Goal: Task Accomplishment & Management: Manage account settings

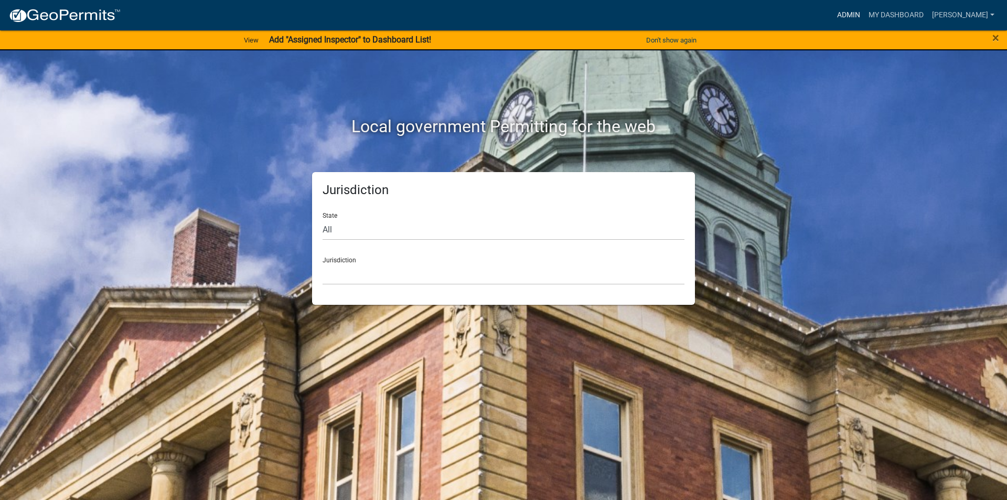
click at [854, 11] on link "Admin" at bounding box center [848, 15] width 31 height 20
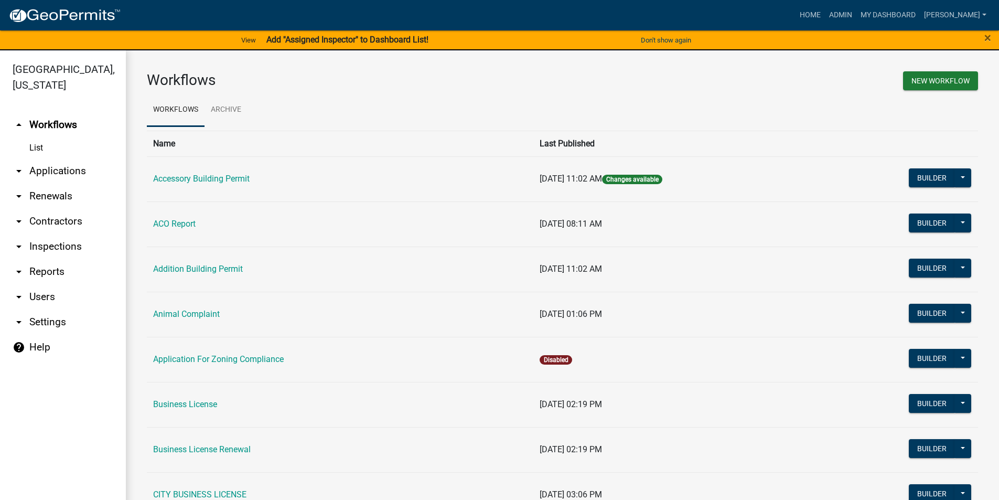
click at [52, 165] on link "arrow_drop_down Applications" at bounding box center [63, 170] width 126 height 25
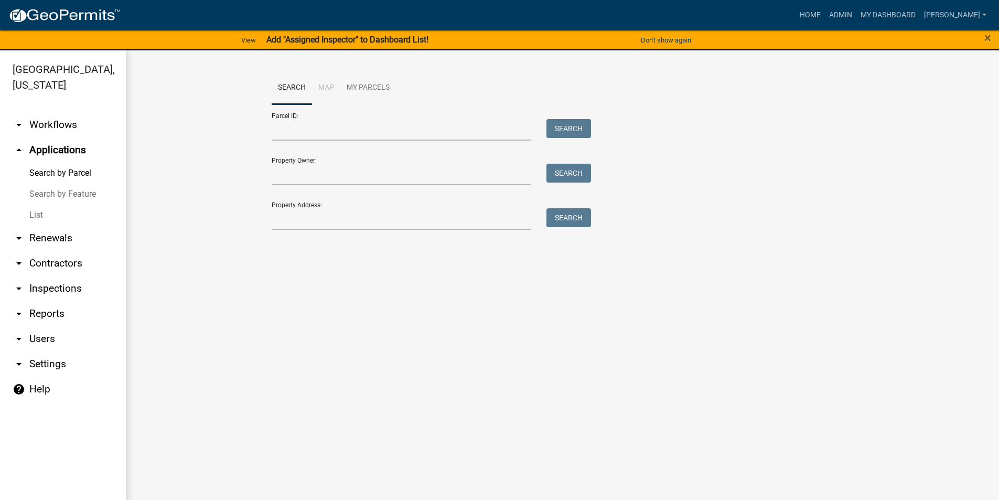
click at [37, 213] on link "List" at bounding box center [63, 214] width 126 height 21
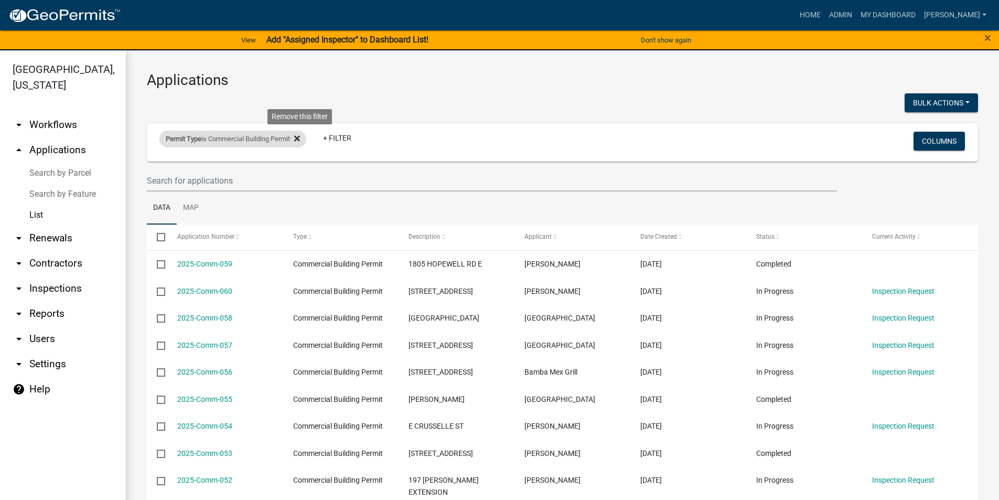
click at [300, 138] on icon at bounding box center [297, 139] width 6 height 6
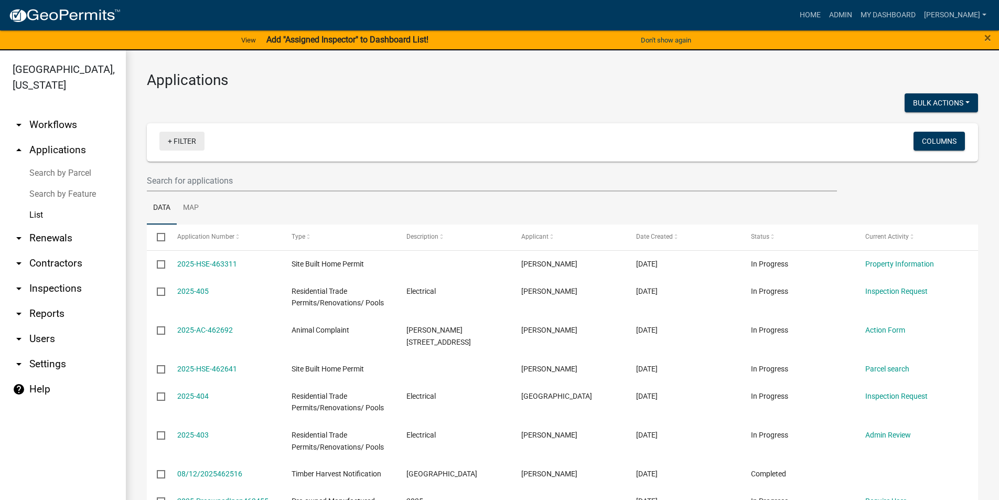
click at [178, 135] on link "+ Filter" at bounding box center [181, 141] width 45 height 19
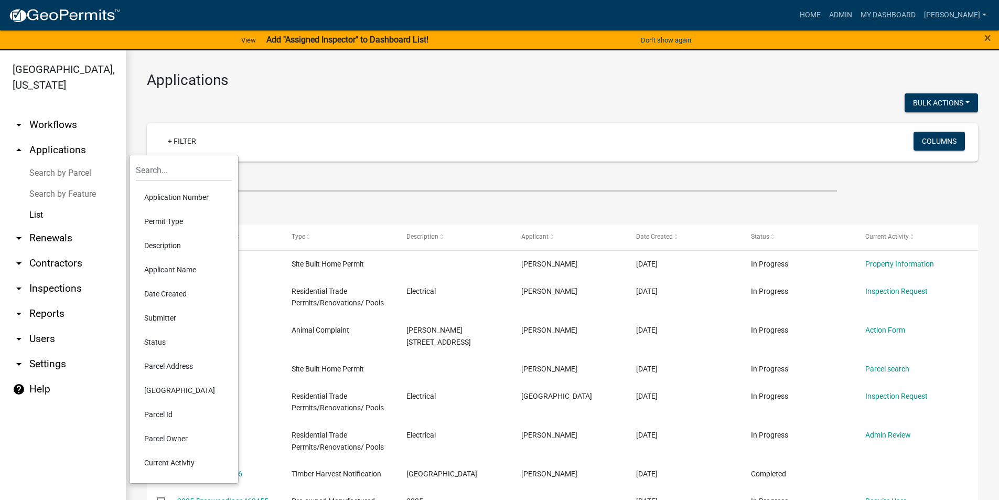
click at [167, 216] on li "Permit Type" at bounding box center [184, 221] width 96 height 24
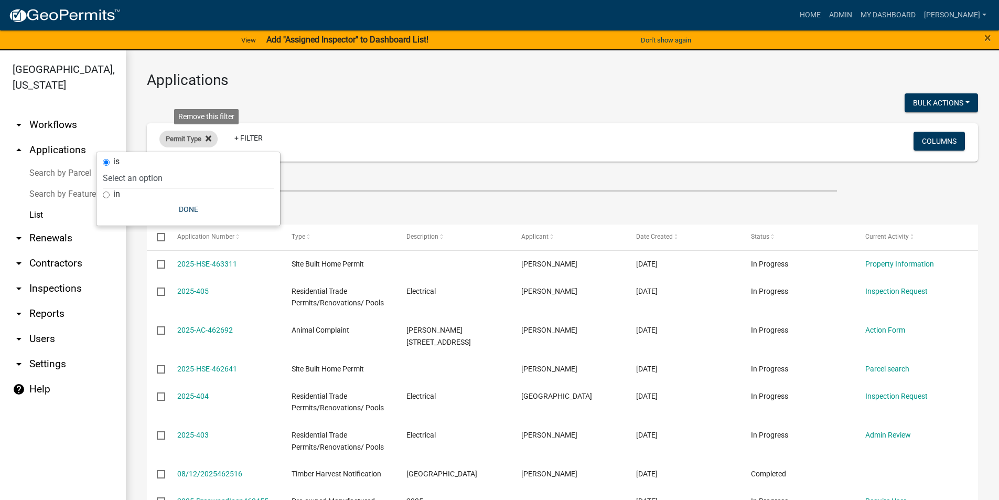
click at [207, 138] on icon at bounding box center [209, 138] width 6 height 8
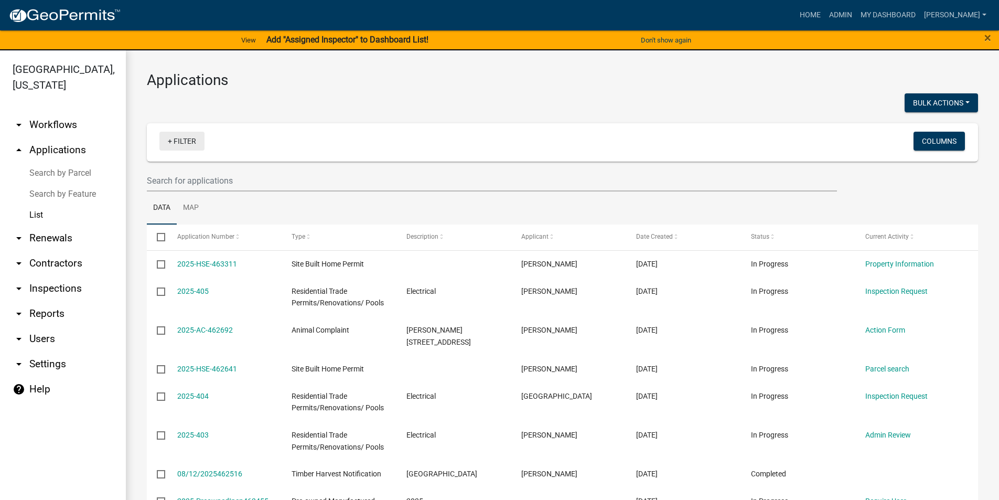
click at [184, 144] on link "+ Filter" at bounding box center [181, 141] width 45 height 19
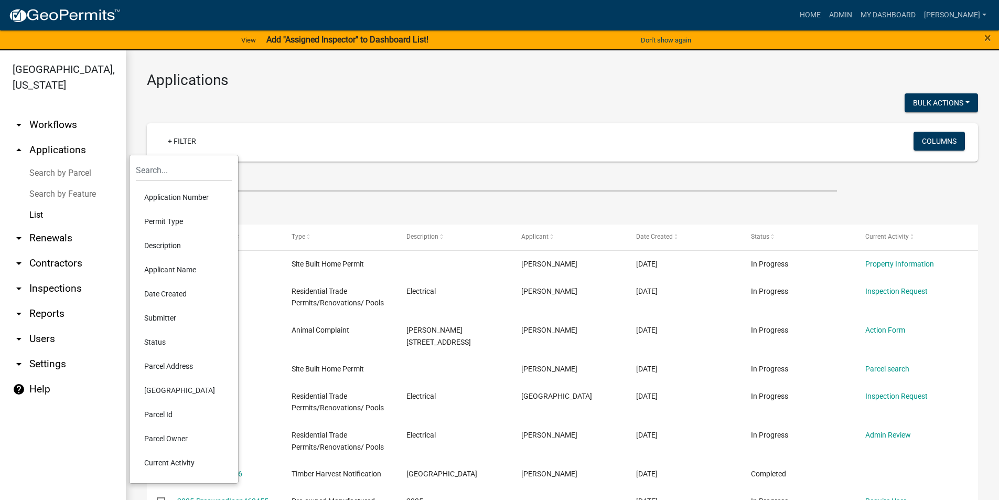
click at [159, 344] on li "Status" at bounding box center [184, 342] width 96 height 24
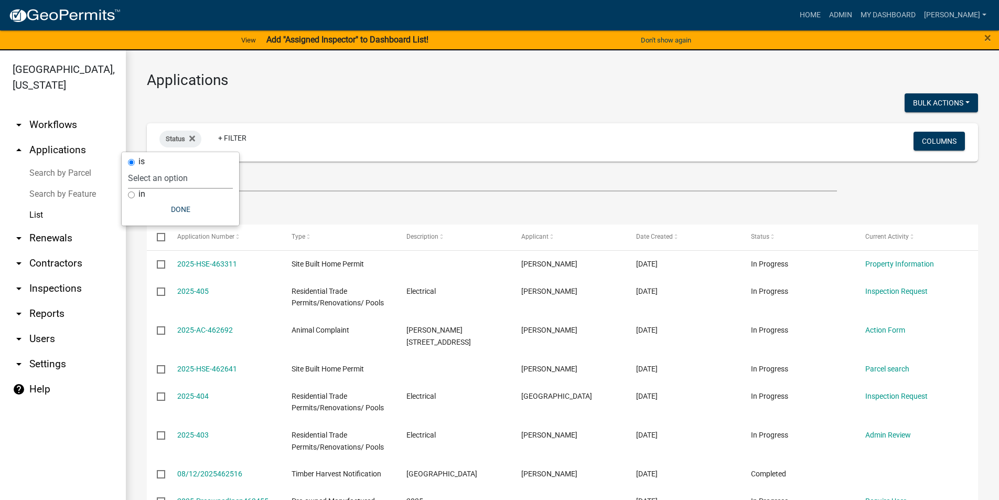
click at [163, 175] on select "Select an option Not Started In Progress Completed Voided Rejected Discarded" at bounding box center [180, 177] width 105 height 21
select select "1"
click at [149, 167] on select "Select an option Not Started In Progress Completed Voided Rejected Discarded" at bounding box center [180, 177] width 105 height 21
click at [209, 208] on button "Done" at bounding box center [201, 209] width 105 height 19
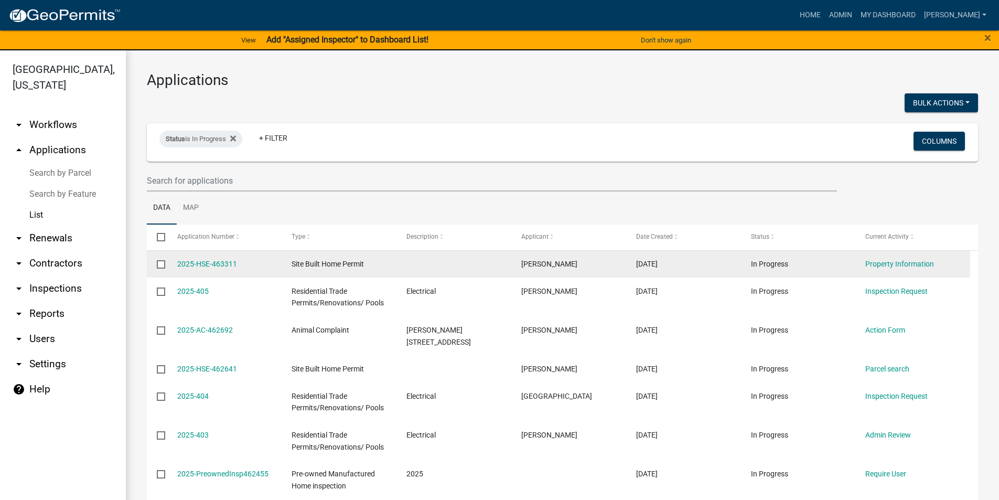
scroll to position [52, 0]
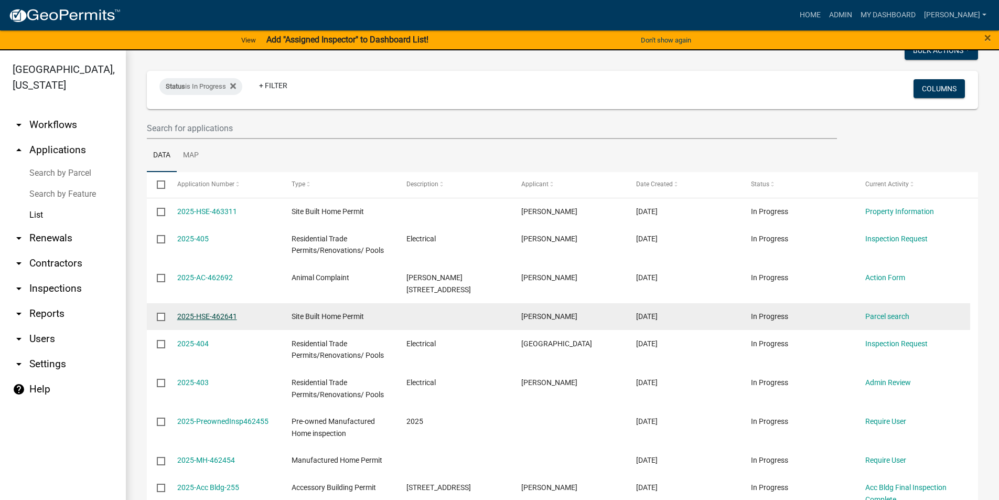
click at [222, 316] on link "2025-HSE-462641" at bounding box center [207, 316] width 60 height 8
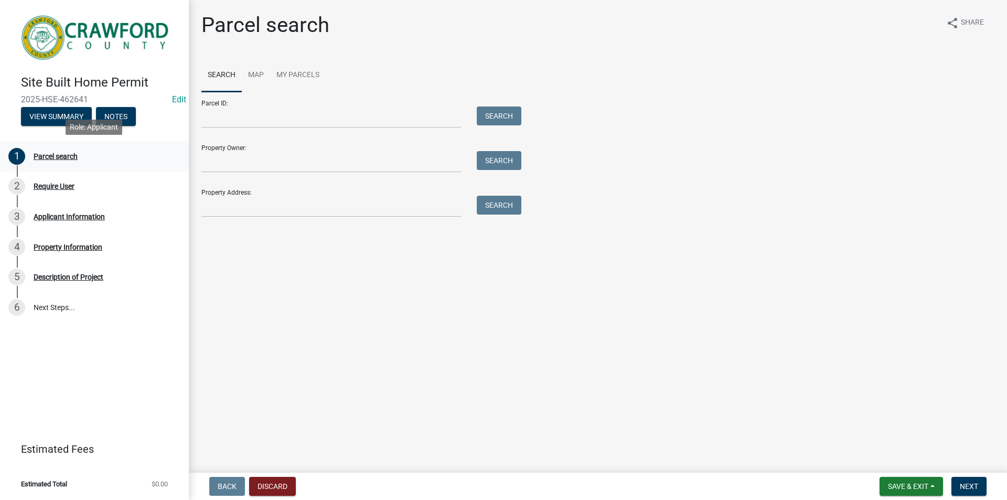
click at [53, 156] on div "Parcel search" at bounding box center [56, 156] width 44 height 7
click at [68, 111] on button "View Summary" at bounding box center [56, 116] width 71 height 19
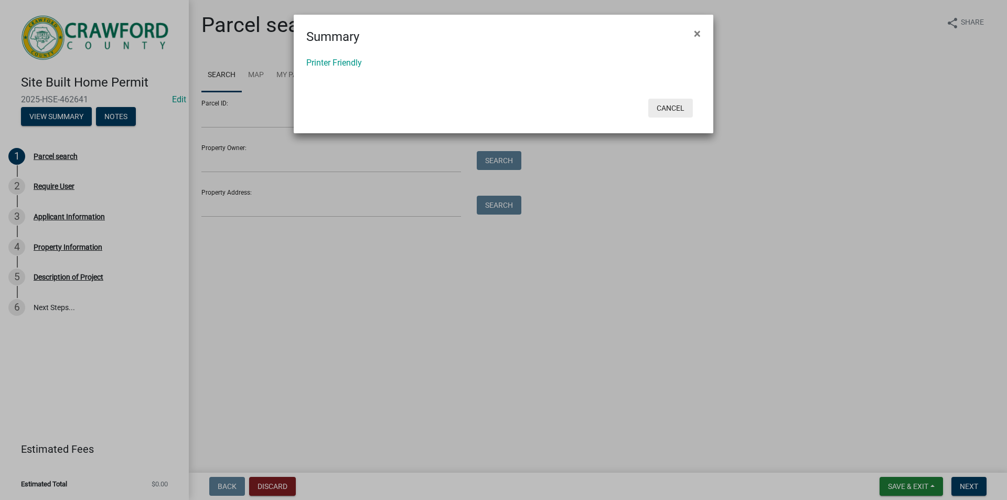
click at [673, 106] on button "Cancel" at bounding box center [670, 108] width 45 height 19
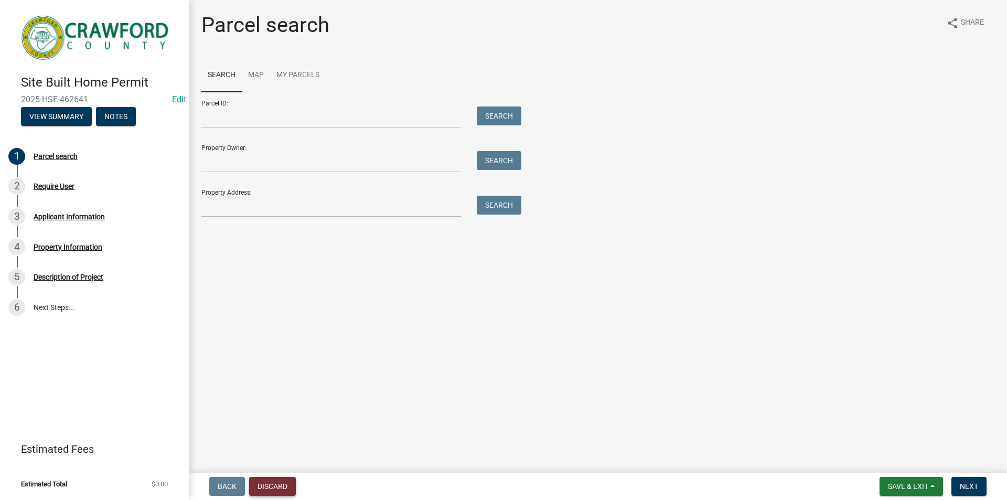
click at [287, 480] on button "Discard" at bounding box center [272, 486] width 47 height 19
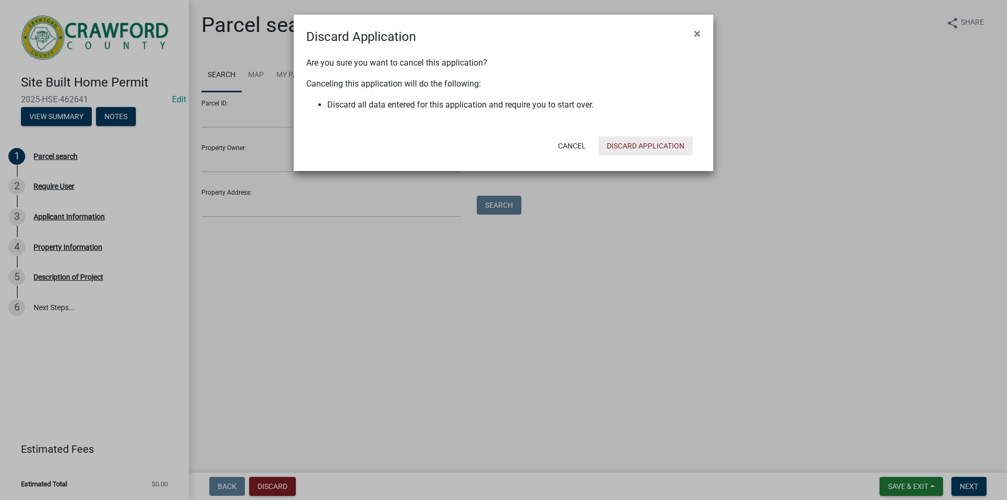
click at [658, 140] on button "Discard Application" at bounding box center [645, 145] width 94 height 19
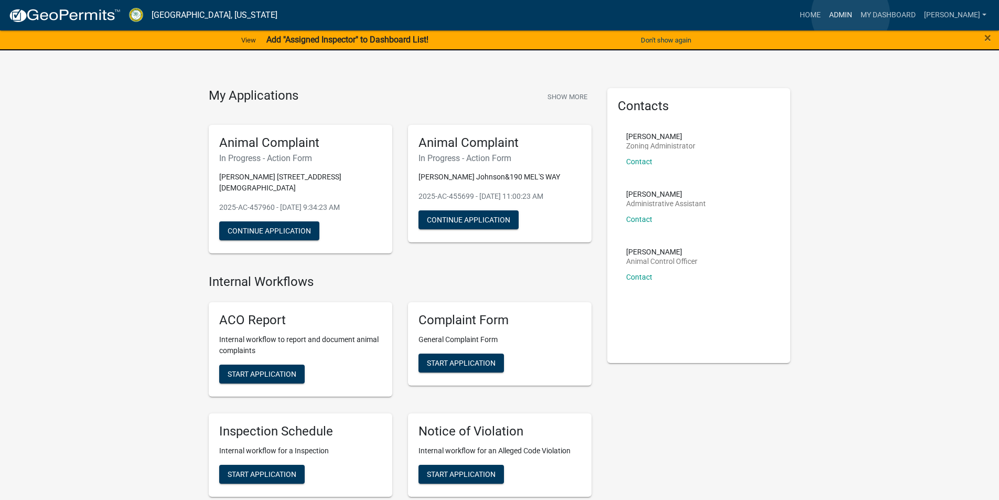
click at [850, 15] on link "Admin" at bounding box center [840, 15] width 31 height 20
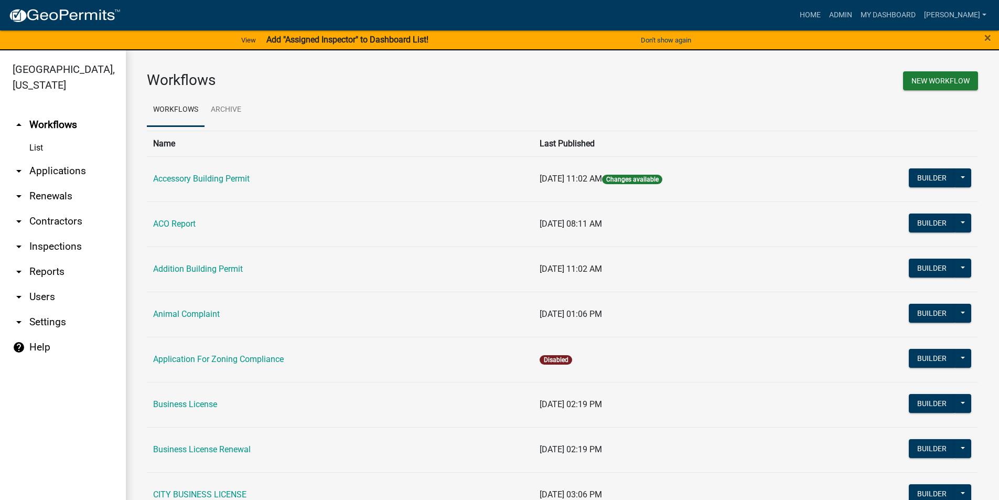
click at [51, 168] on link "arrow_drop_down Applications" at bounding box center [63, 170] width 126 height 25
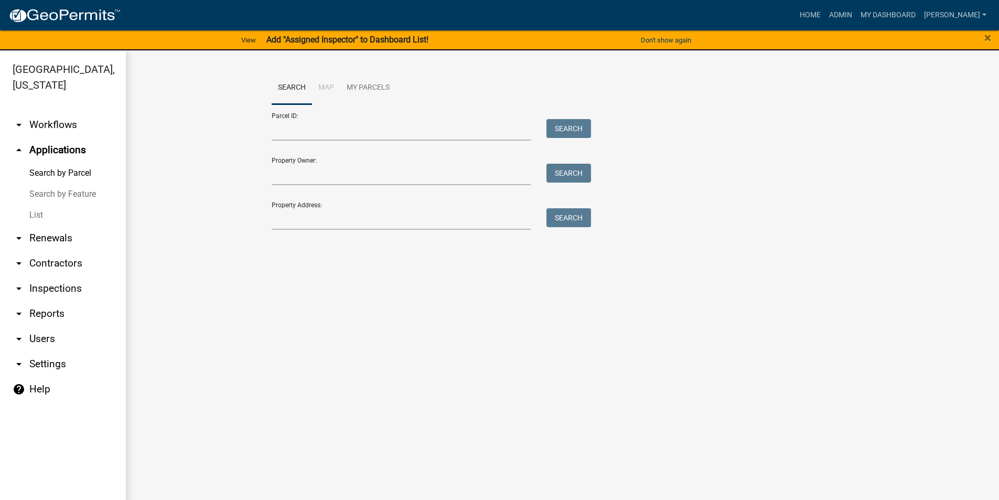
click at [44, 214] on link "List" at bounding box center [63, 214] width 126 height 21
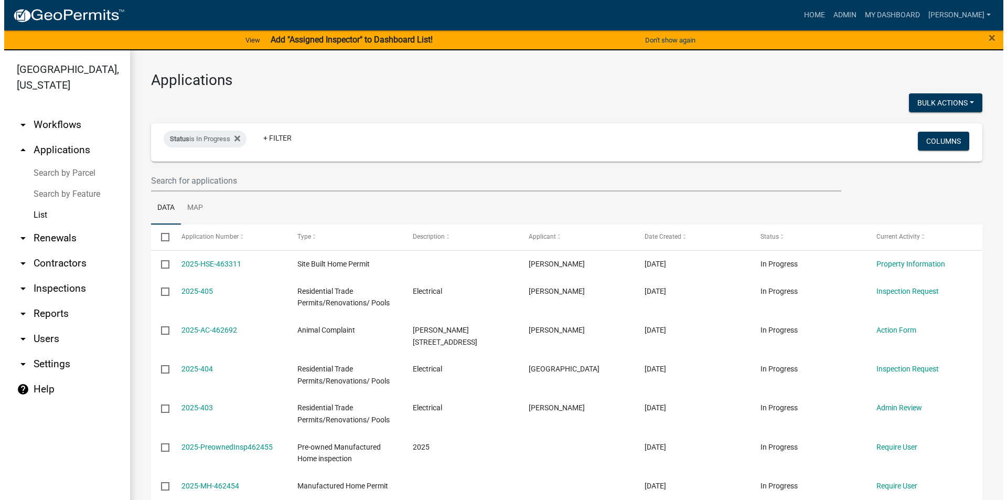
scroll to position [52, 0]
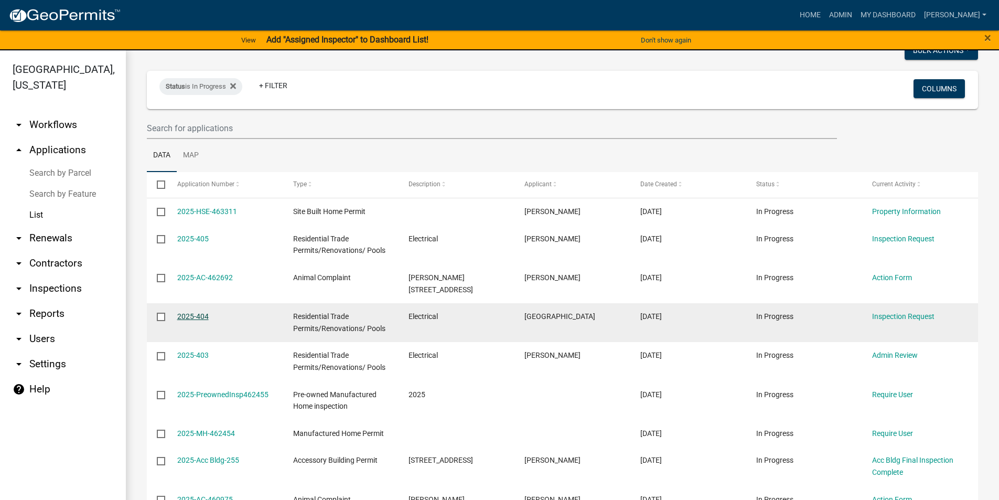
click at [202, 315] on link "2025-404" at bounding box center [192, 316] width 31 height 8
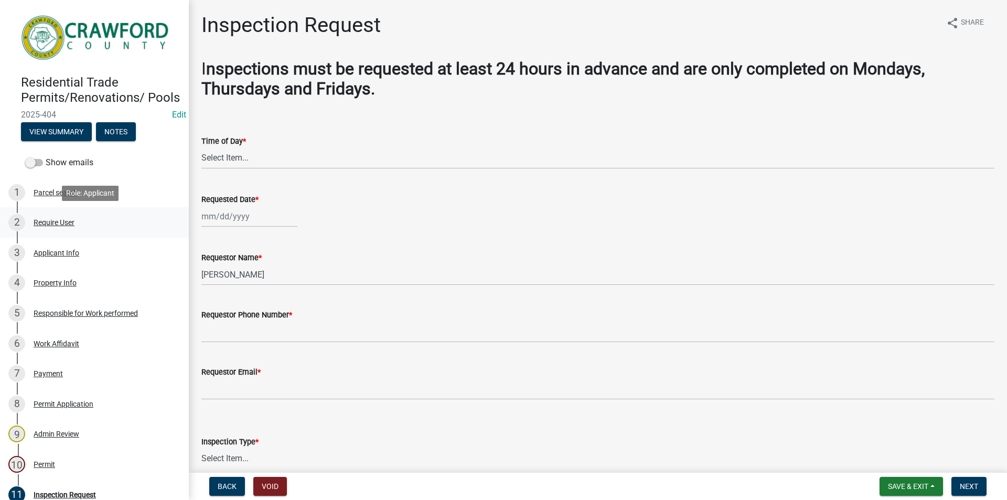
scroll to position [105, 0]
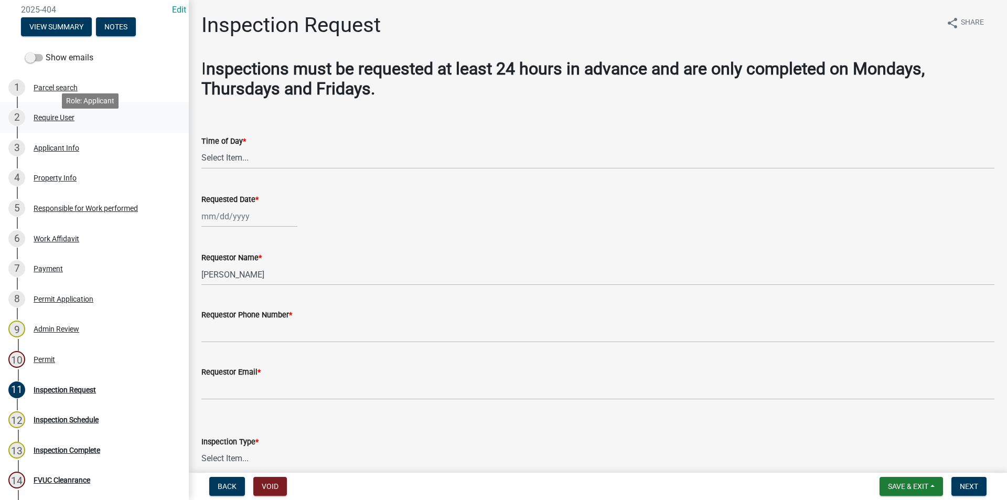
click at [68, 121] on div "Require User" at bounding box center [54, 117] width 41 height 7
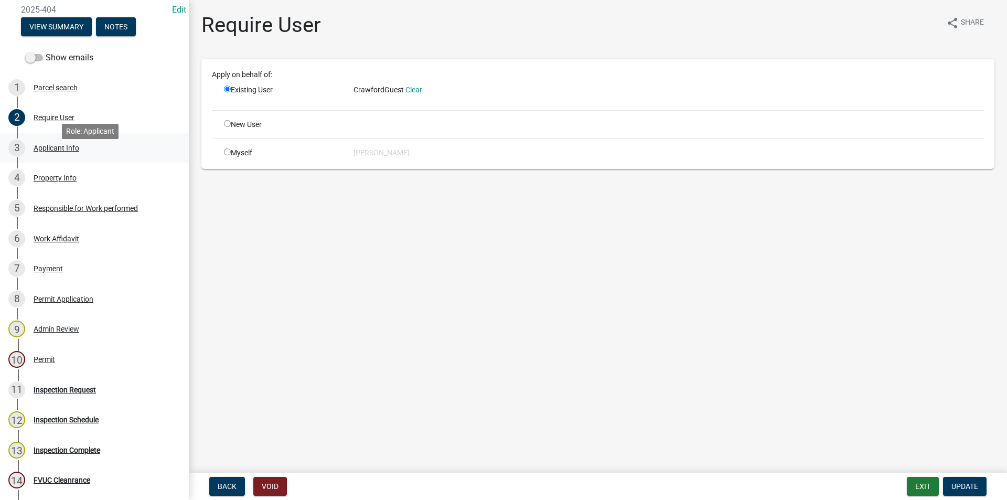
click at [59, 152] on div "Applicant Info" at bounding box center [57, 147] width 46 height 7
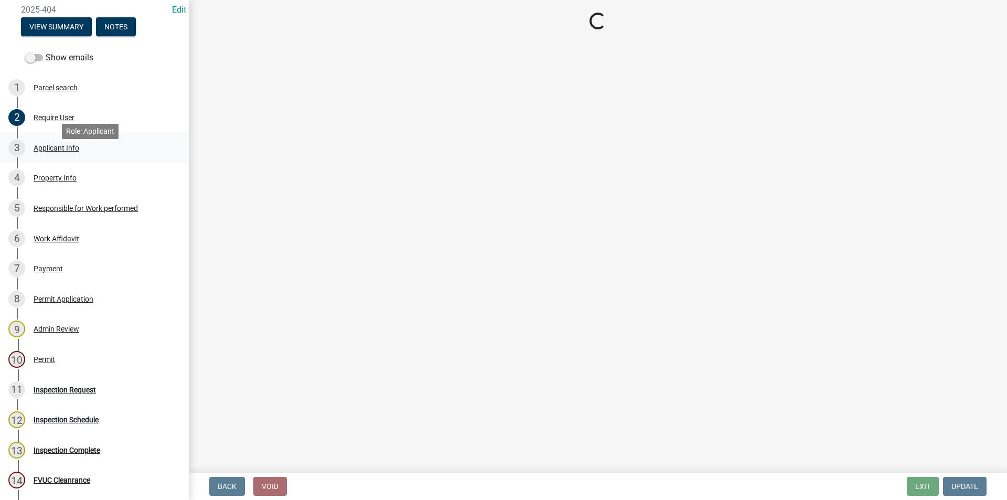
select select "623d3079-c1eb-44cf-96cb-a8315f116107"
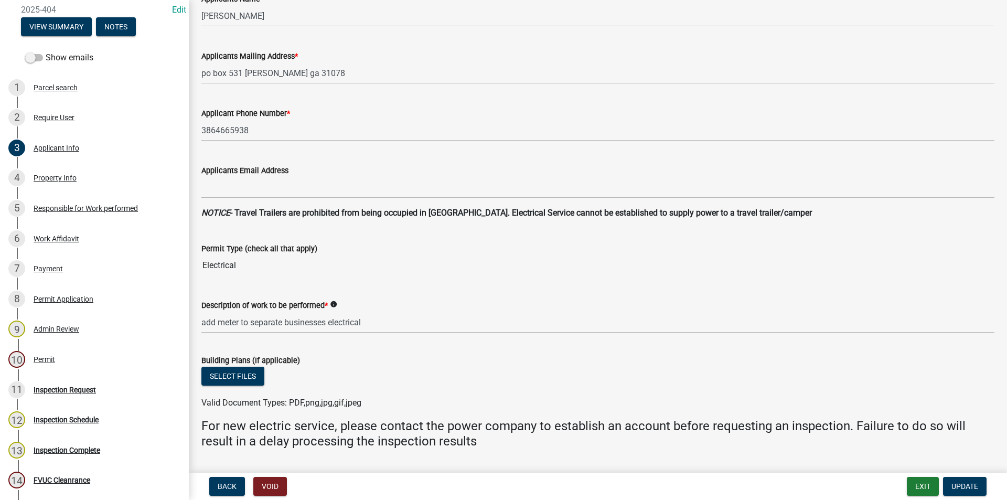
scroll to position [210, 0]
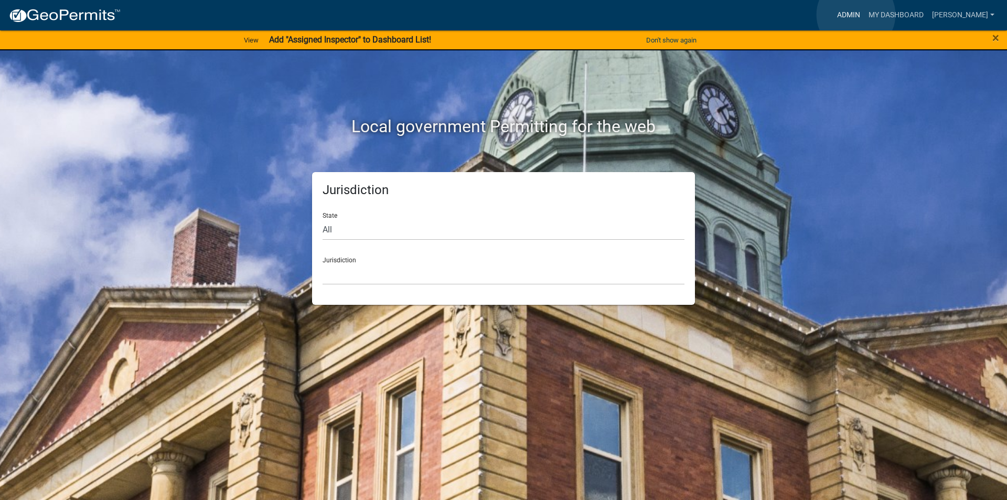
click at [856, 15] on link "Admin" at bounding box center [848, 15] width 31 height 20
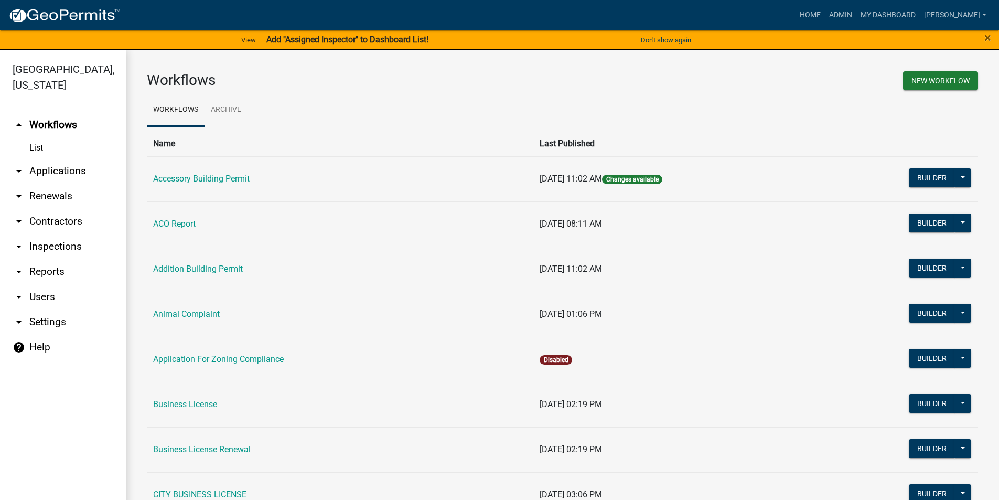
click at [45, 295] on link "arrow_drop_down Users" at bounding box center [63, 296] width 126 height 25
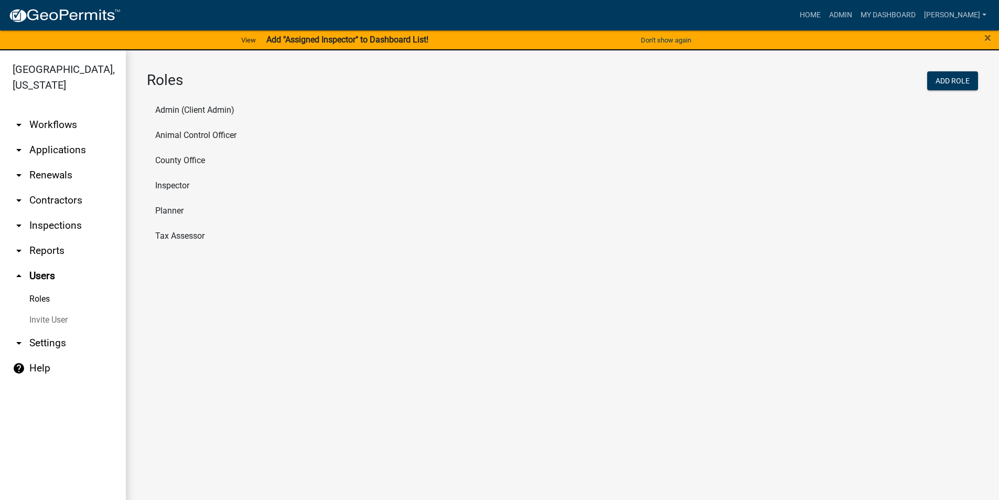
click at [180, 159] on li "County Office" at bounding box center [562, 160] width 831 height 25
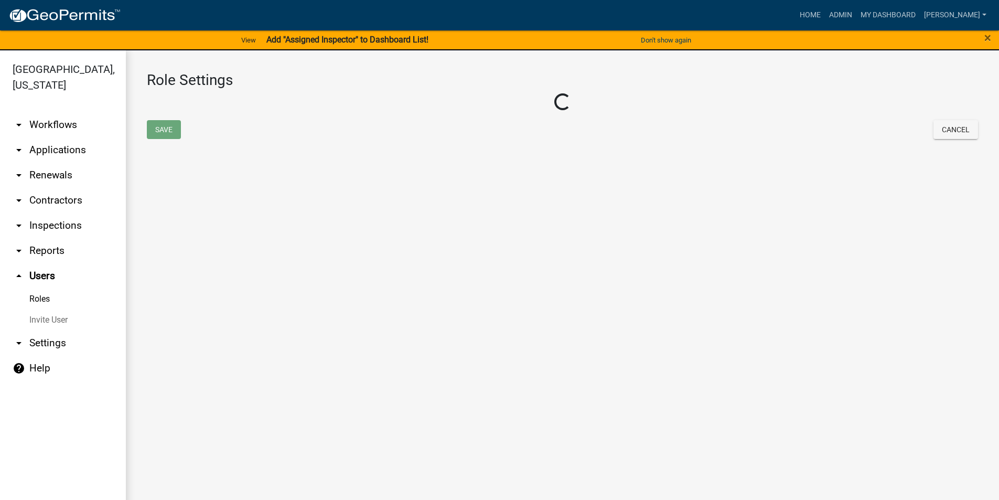
select select "3: orange"
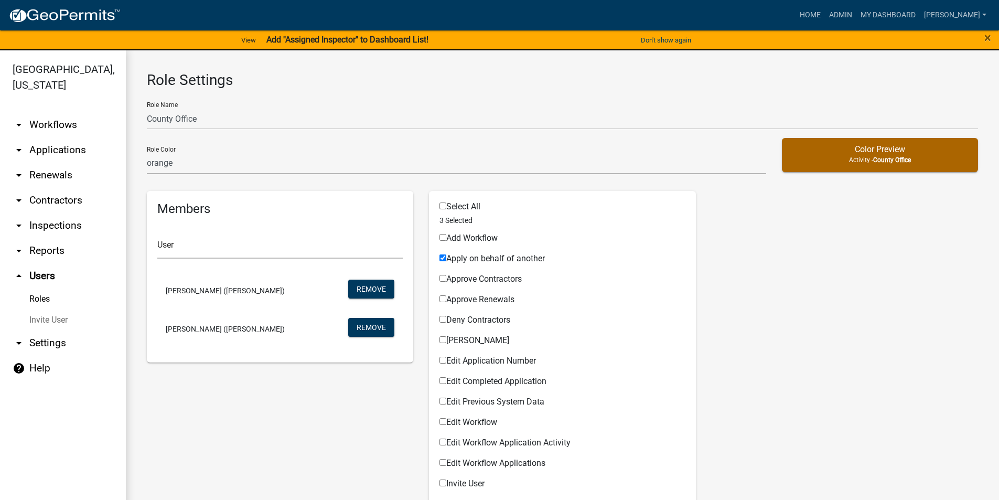
click at [57, 320] on link "Invite User" at bounding box center [63, 319] width 126 height 21
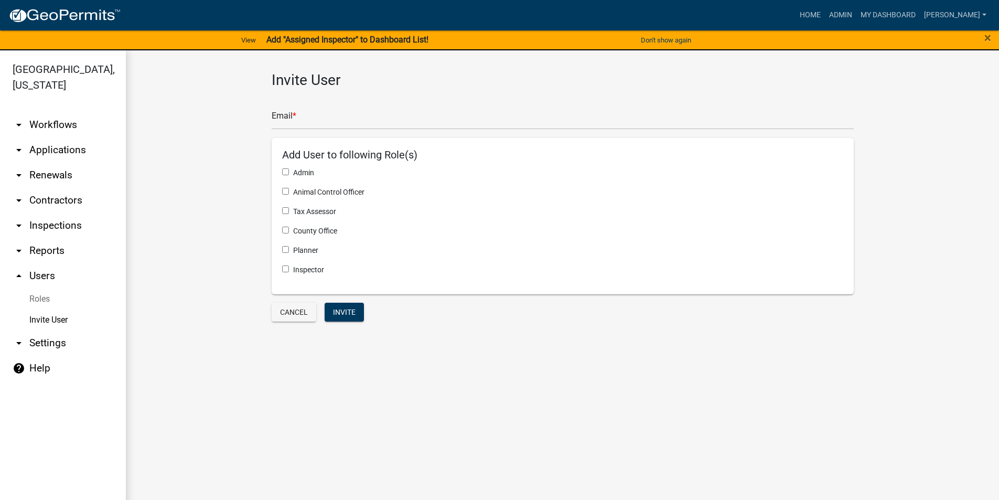
click at [285, 229] on input "checkbox" at bounding box center [285, 229] width 7 height 7
checkbox input "true"
click at [318, 110] on input "text" at bounding box center [563, 118] width 582 height 21
type input "[PERSON_NAME][EMAIL_ADDRESS][DOMAIN_NAME]"
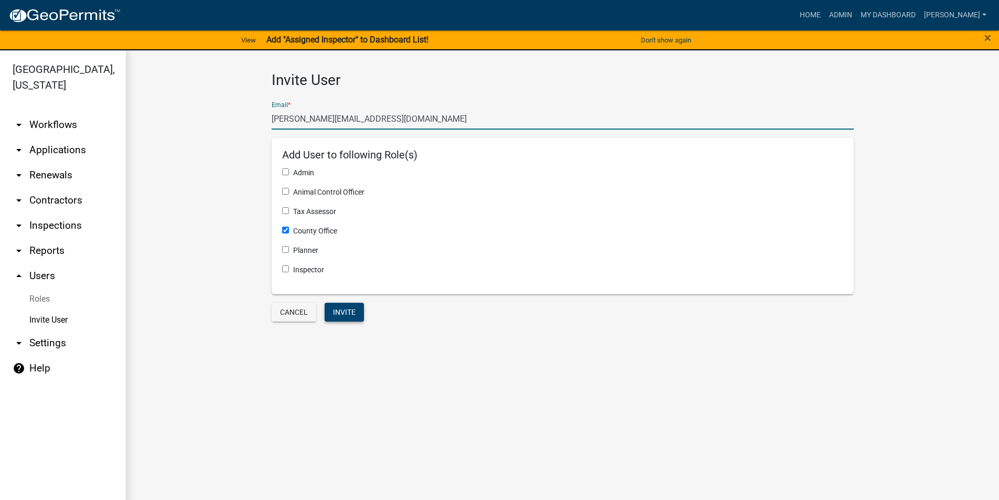
click at [358, 314] on button "Invite" at bounding box center [344, 311] width 39 height 19
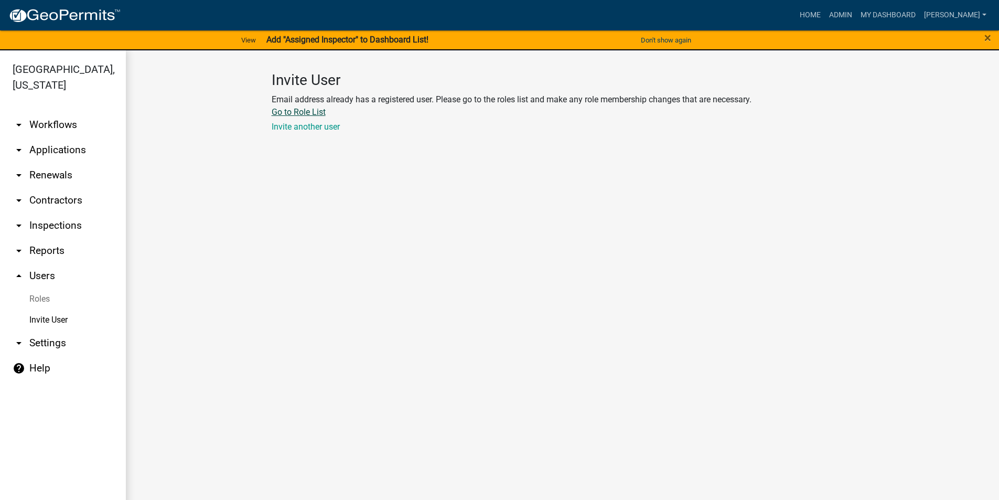
click at [308, 111] on link "Go to Role List" at bounding box center [299, 112] width 54 height 10
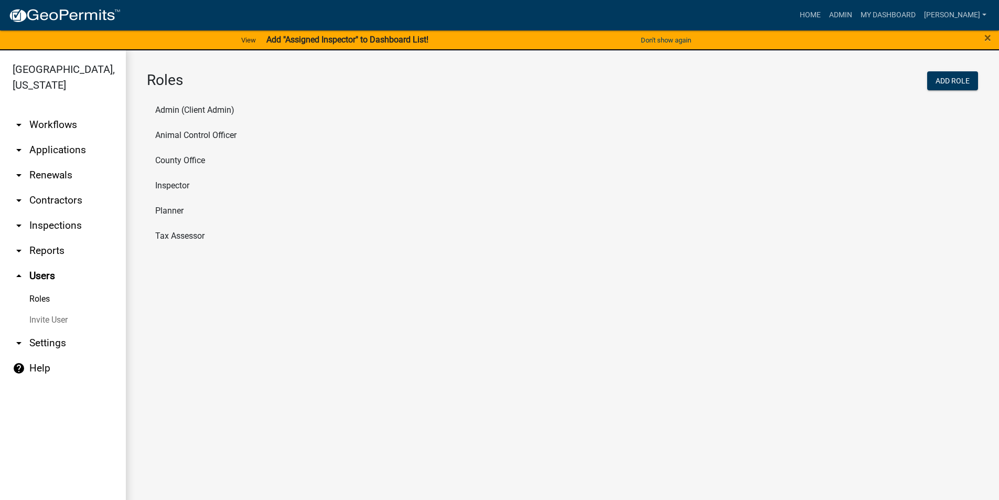
click at [189, 160] on li "County Office" at bounding box center [562, 160] width 831 height 25
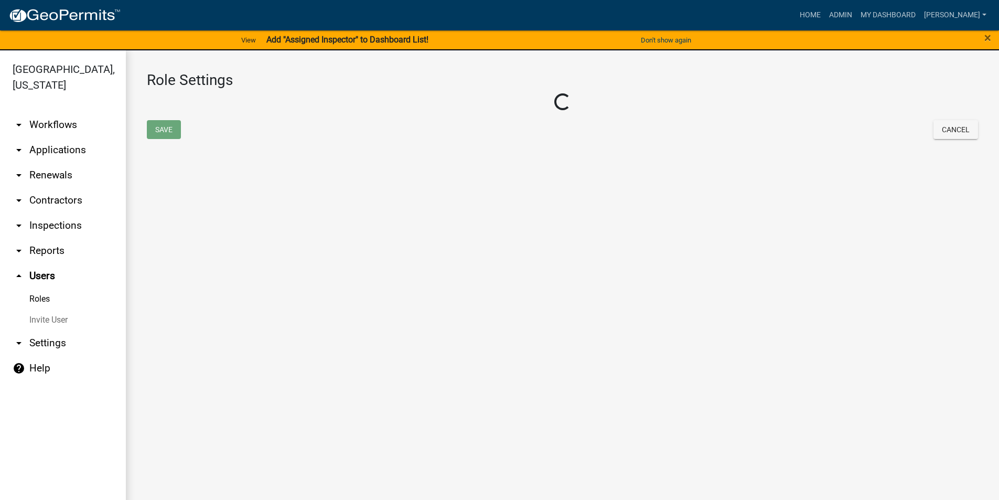
select select "3: orange"
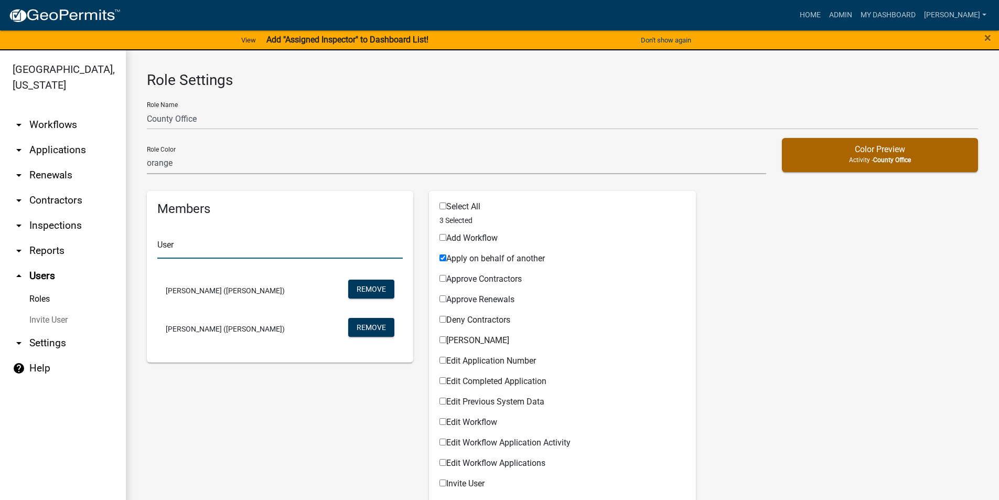
click at [171, 247] on input "text" at bounding box center [279, 247] width 245 height 21
type input "[PERSON_NAME]"
click at [210, 271] on button "[PERSON_NAME] ([PERSON_NAME])" at bounding box center [230, 276] width 147 height 25
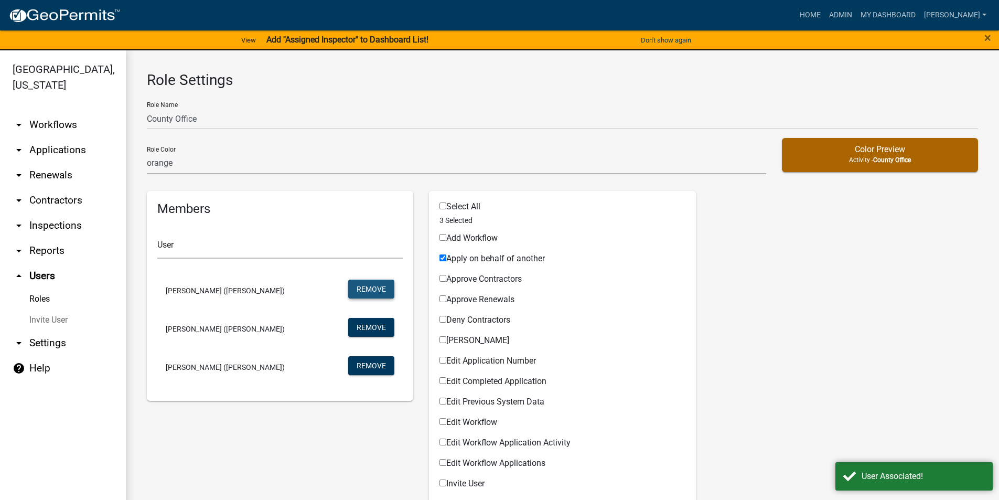
click at [370, 289] on button "Remove" at bounding box center [371, 288] width 46 height 19
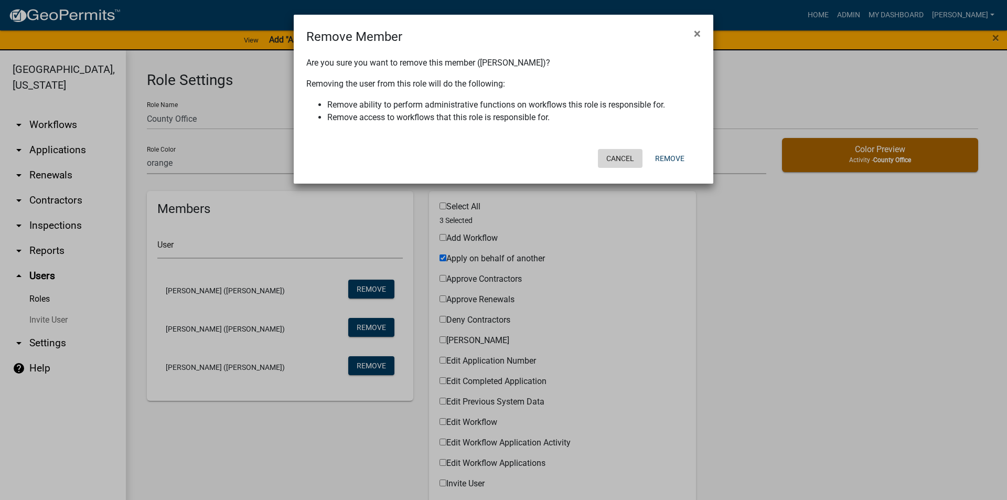
click at [620, 154] on button "Cancel" at bounding box center [620, 158] width 45 height 19
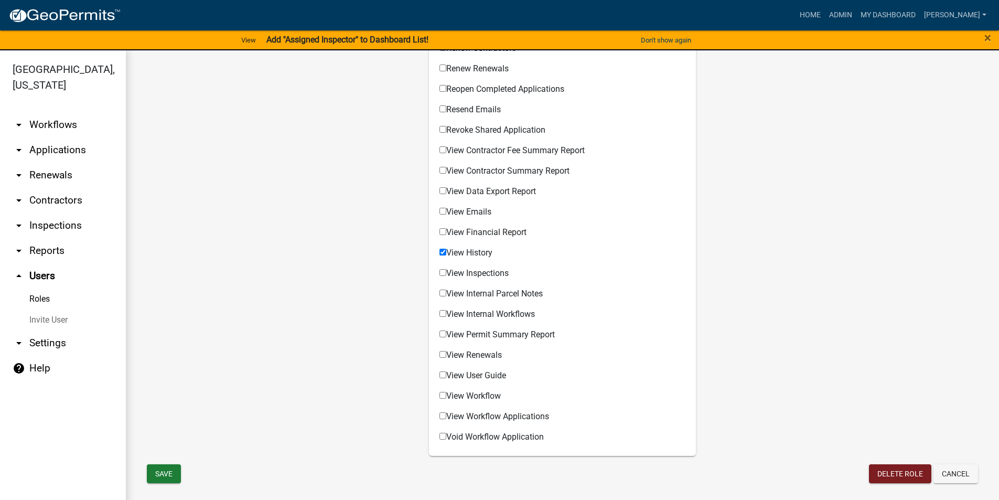
scroll to position [664, 0]
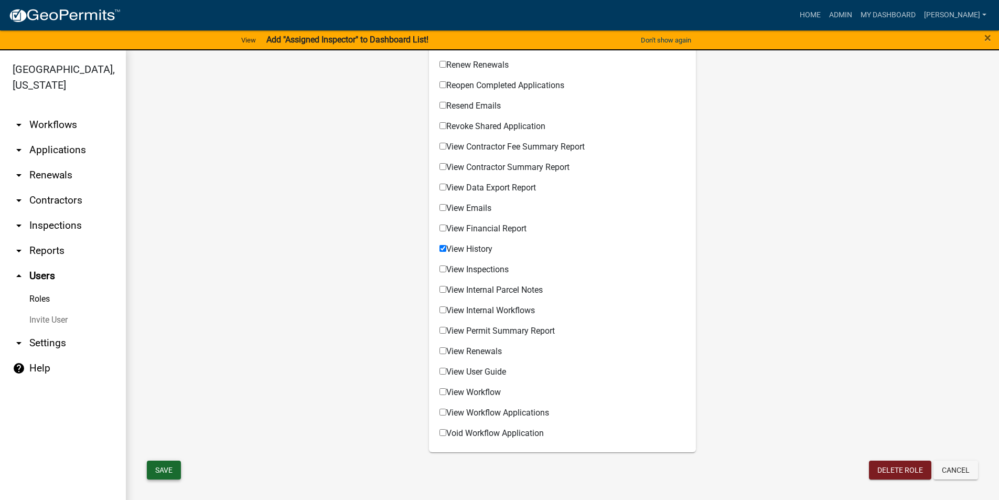
click at [163, 466] on button "Save" at bounding box center [164, 469] width 34 height 19
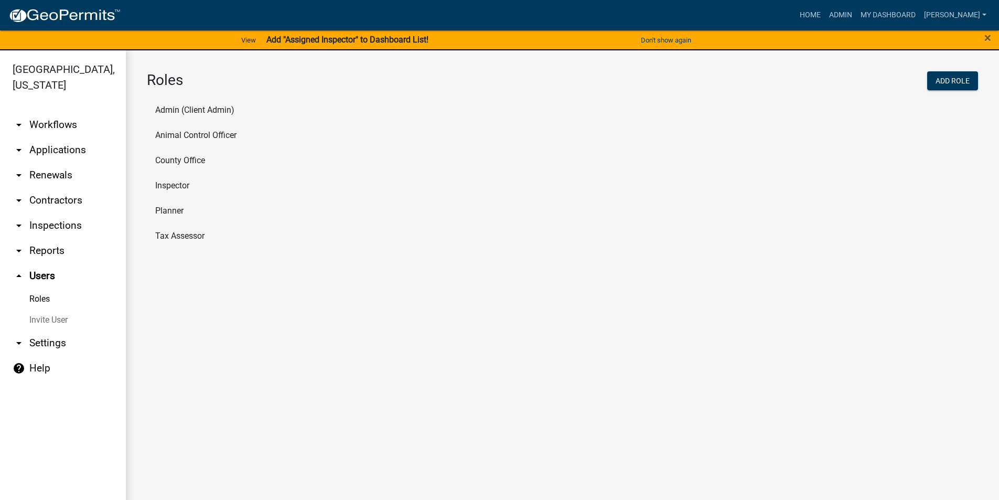
click at [188, 107] on li "Admin (Client Admin)" at bounding box center [562, 110] width 831 height 25
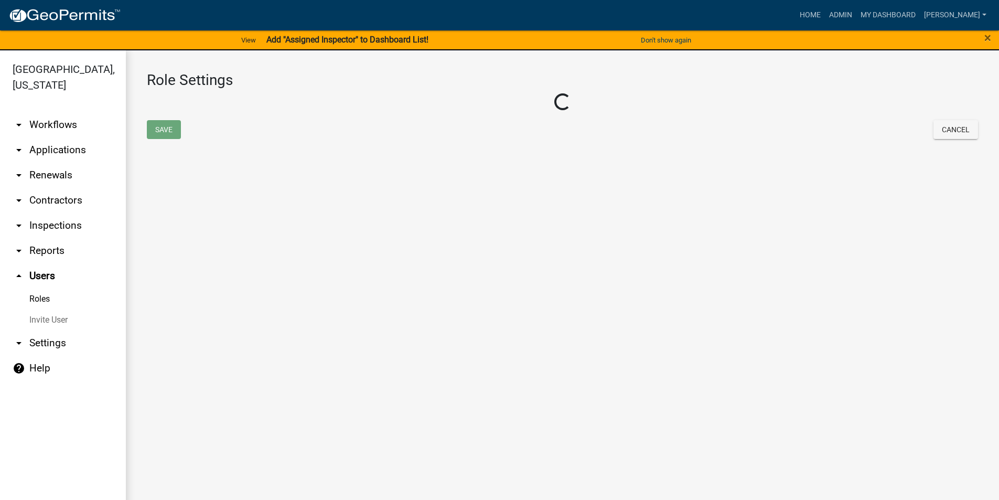
select select "4: red"
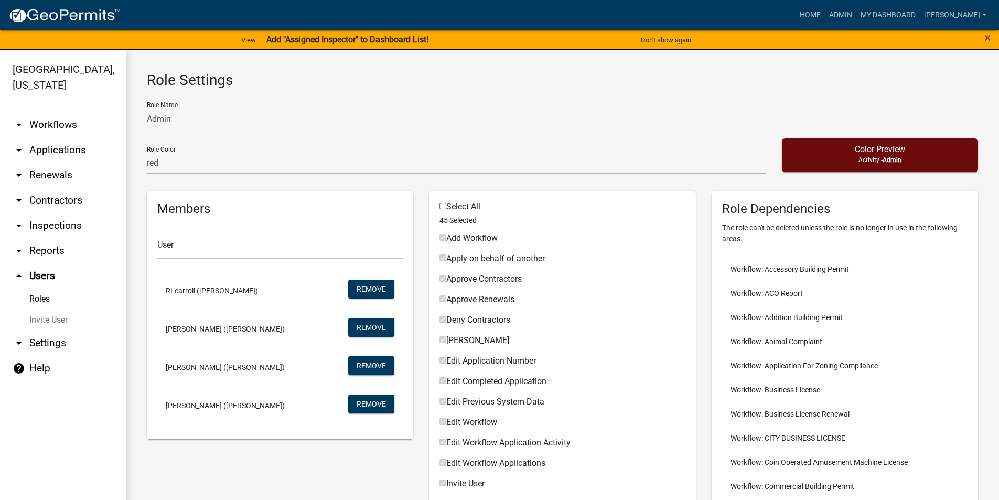
click at [43, 296] on link "Roles" at bounding box center [63, 298] width 126 height 21
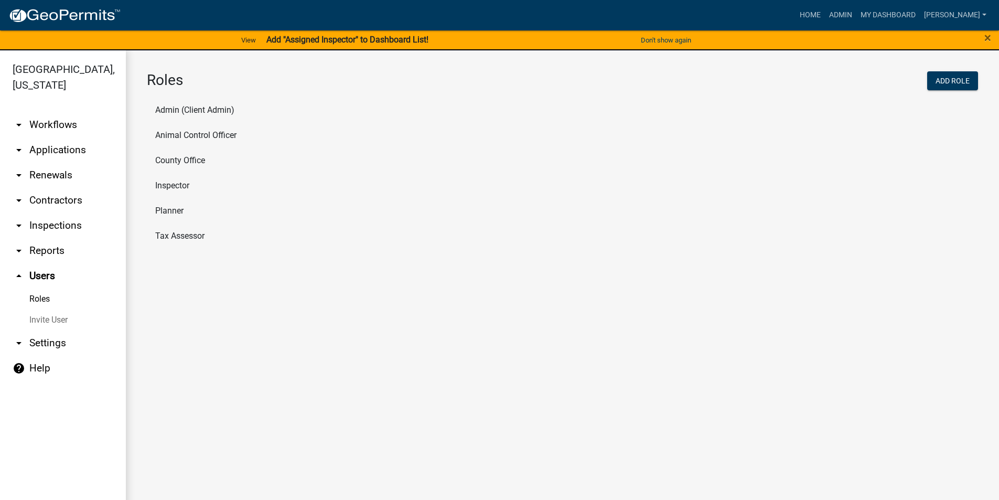
click at [203, 159] on li "County Office" at bounding box center [562, 160] width 831 height 25
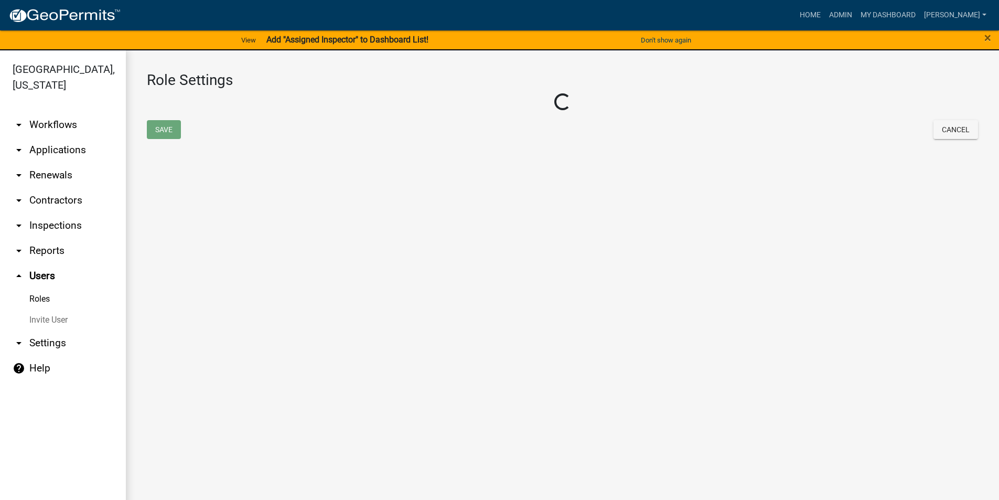
select select "3: orange"
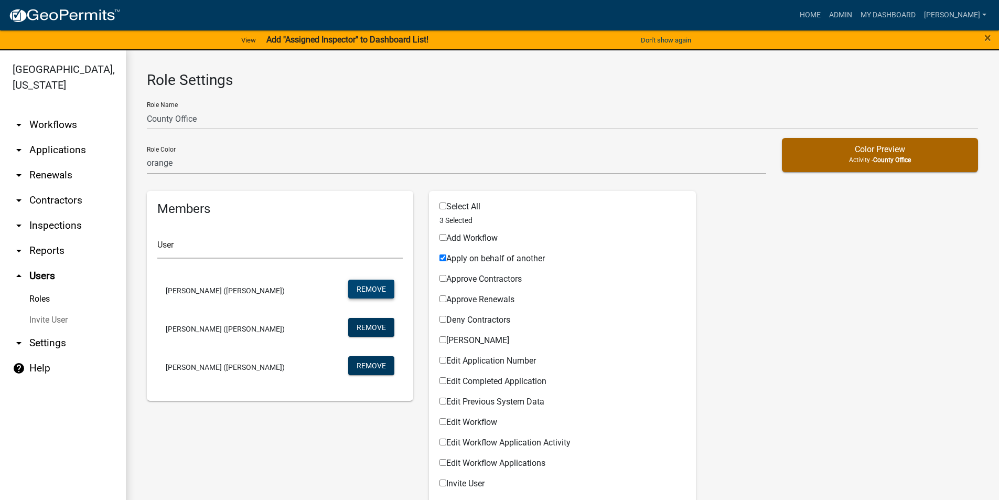
click at [358, 285] on button "Remove" at bounding box center [371, 288] width 46 height 19
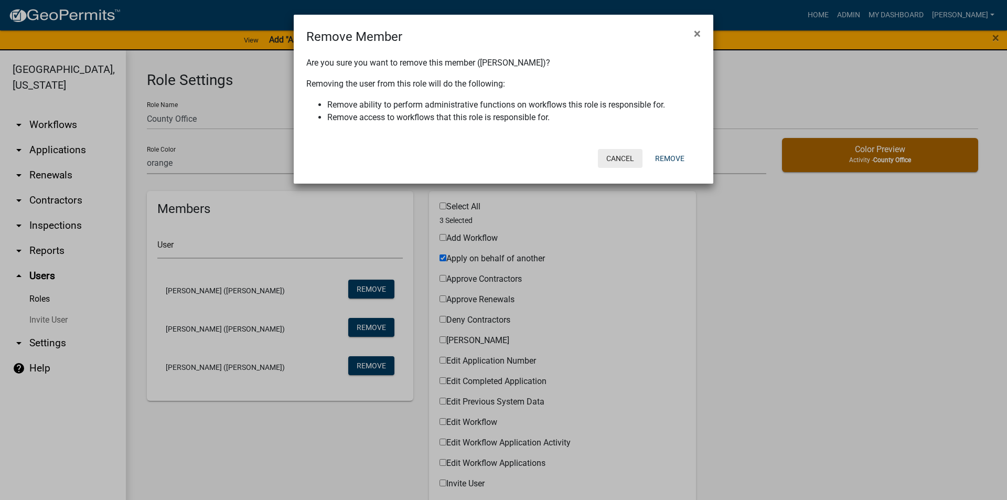
click at [619, 159] on button "Cancel" at bounding box center [620, 158] width 45 height 19
